Goal: Task Accomplishment & Management: Use online tool/utility

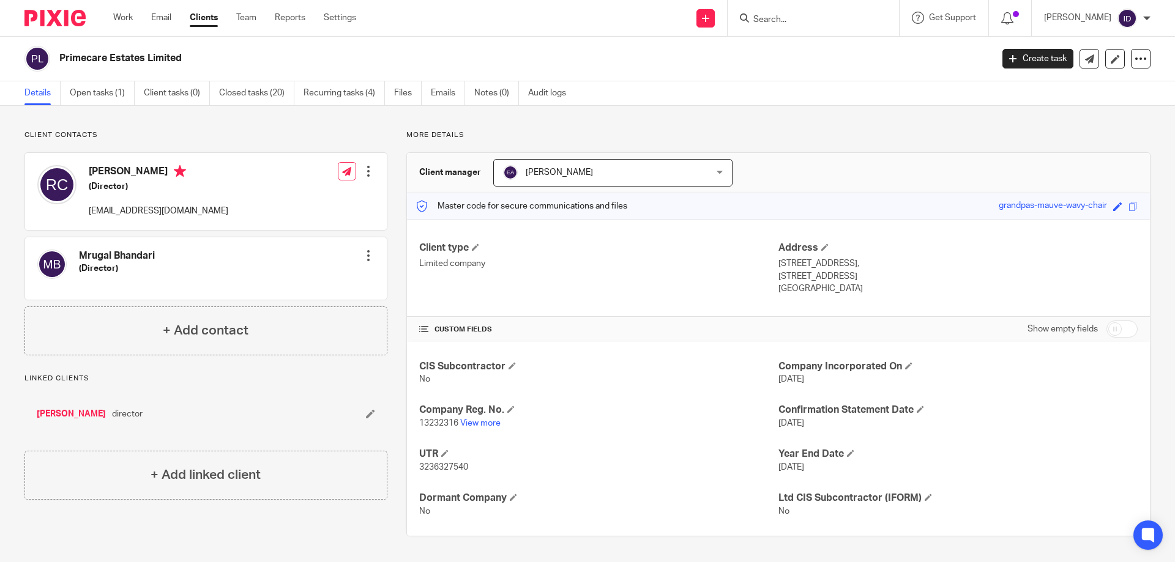
click at [833, 23] on input "Search" at bounding box center [807, 20] width 110 height 11
type input "harrtfor"
click at [459, 48] on div "Primecare Estates Limited" at bounding box center [503, 59] width 959 height 26
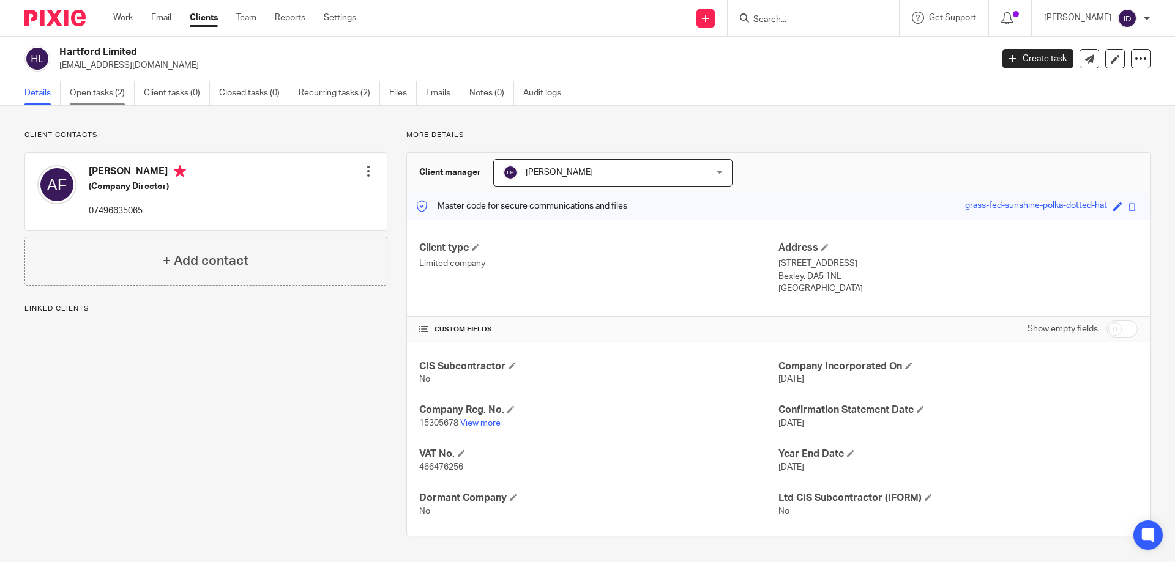
click at [85, 86] on link "Open tasks (2)" at bounding box center [102, 93] width 65 height 24
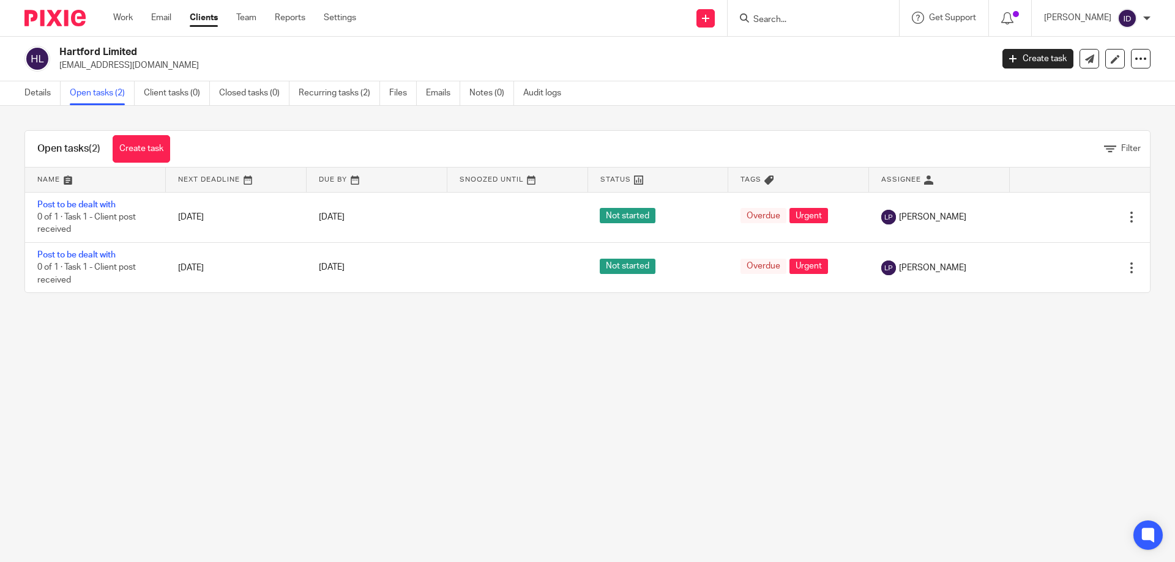
click at [37, 90] on link "Details" at bounding box center [42, 93] width 36 height 24
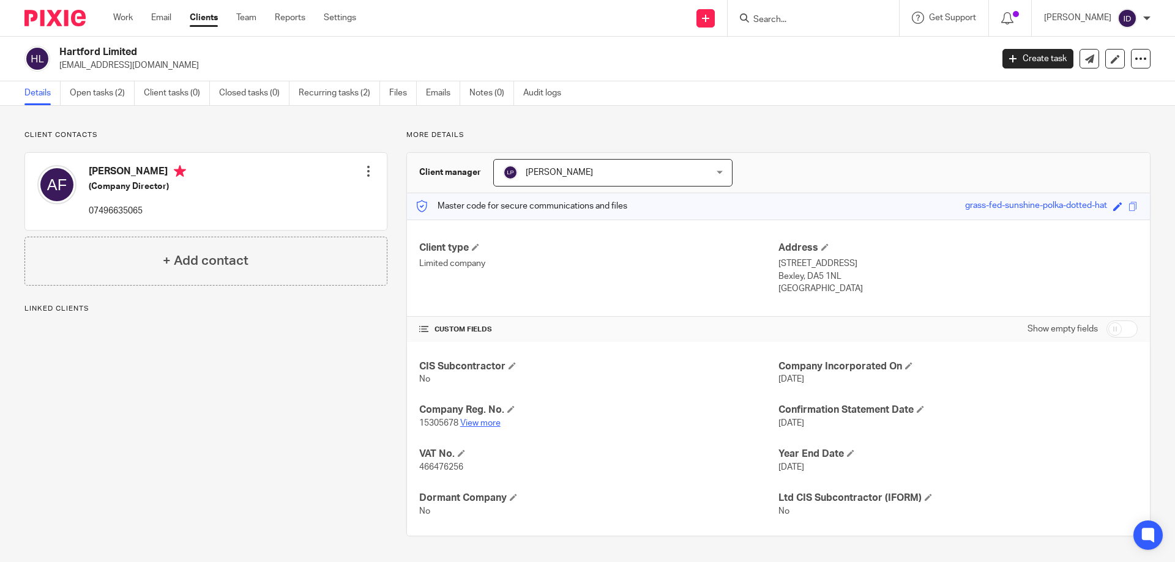
click at [486, 421] on link "View more" at bounding box center [480, 423] width 40 height 9
click at [90, 92] on link "Open tasks (2)" at bounding box center [102, 93] width 65 height 24
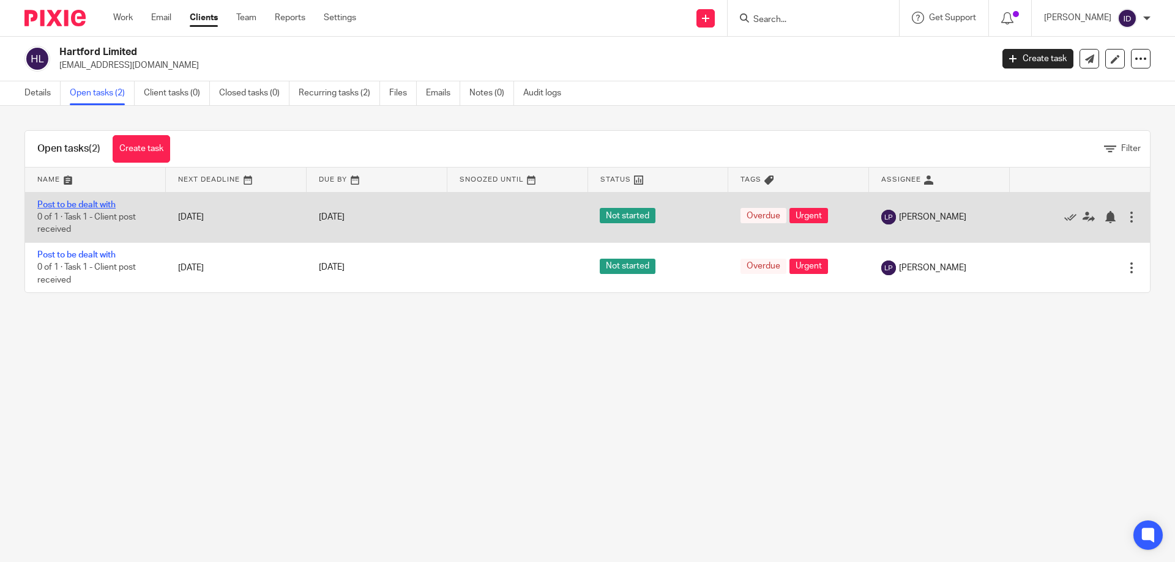
click at [62, 203] on link "Post to be dealt with" at bounding box center [76, 205] width 78 height 9
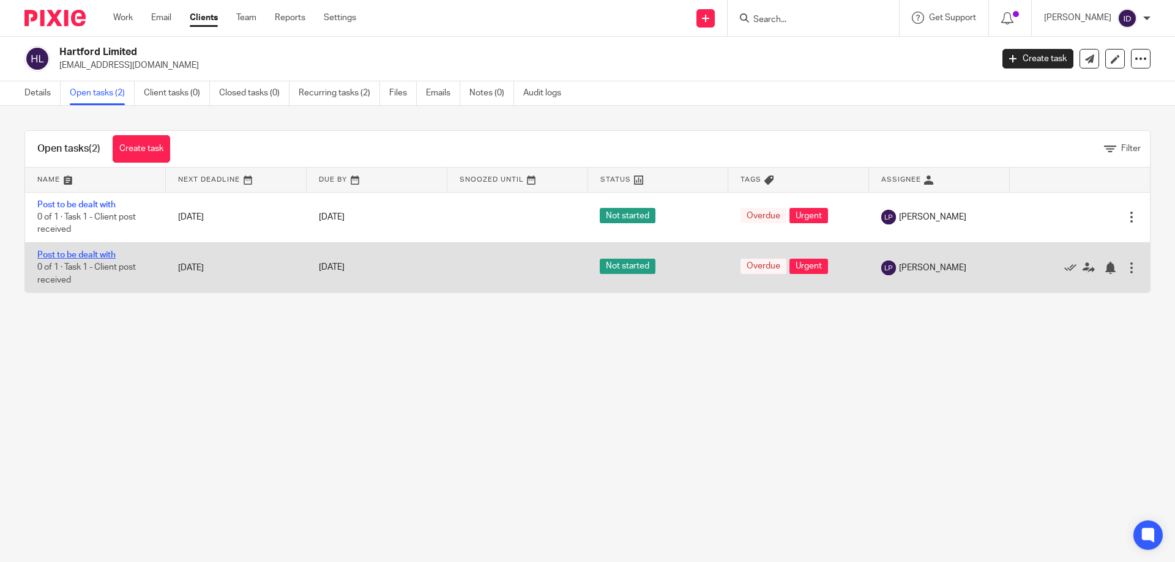
click at [89, 252] on link "Post to be dealt with" at bounding box center [76, 255] width 78 height 9
